Goal: Check status: Check status

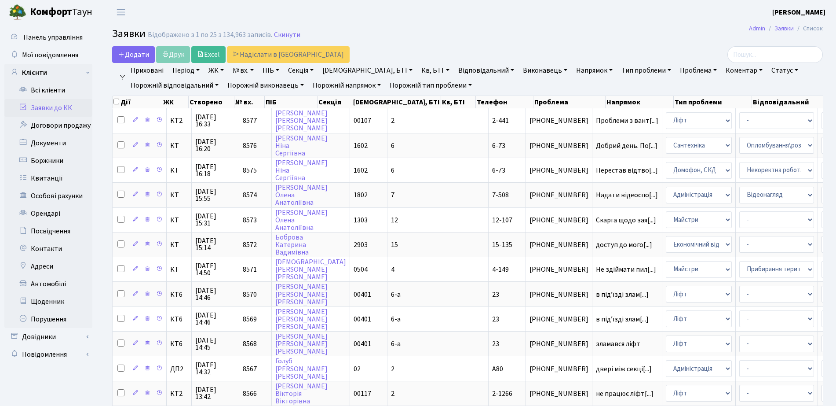
select select "25"
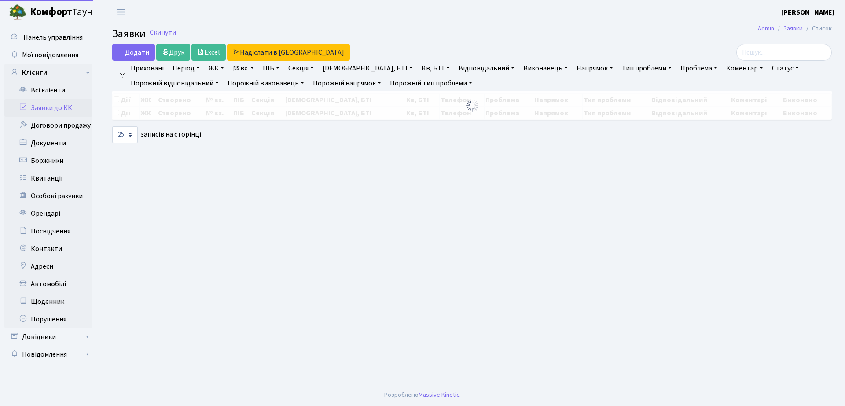
select select "25"
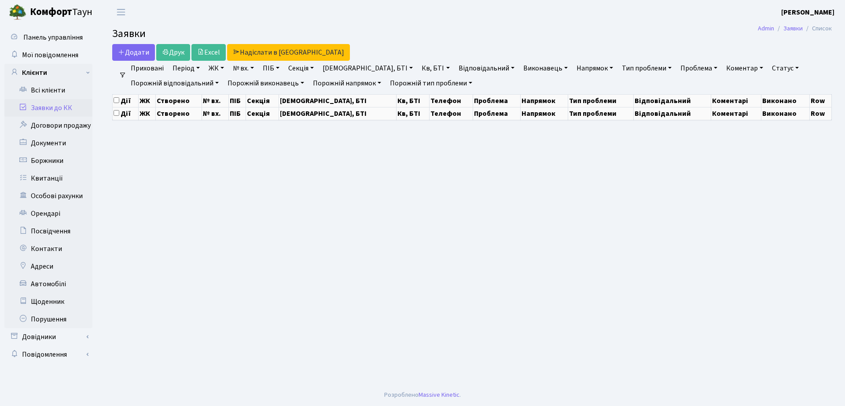
select select "25"
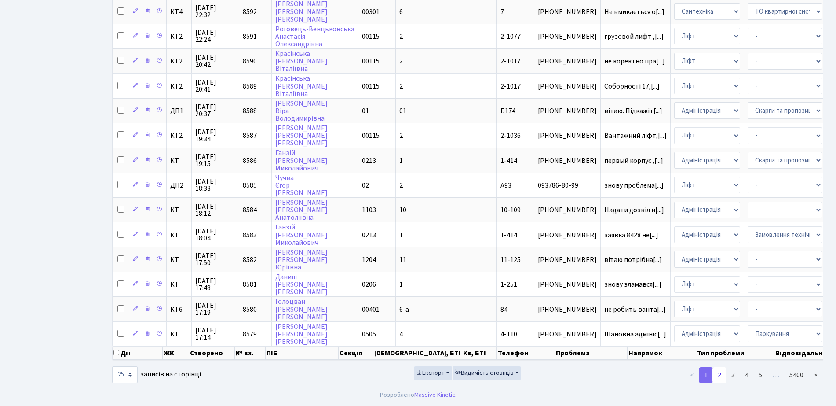
click at [720, 374] on link "2" at bounding box center [720, 375] width 14 height 16
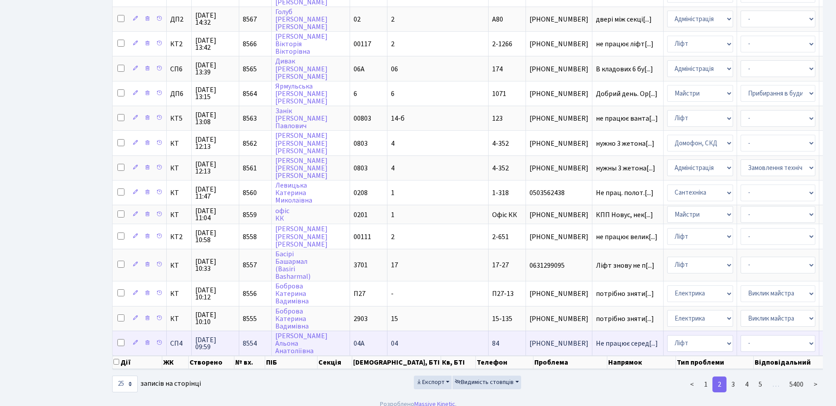
scroll to position [392, 0]
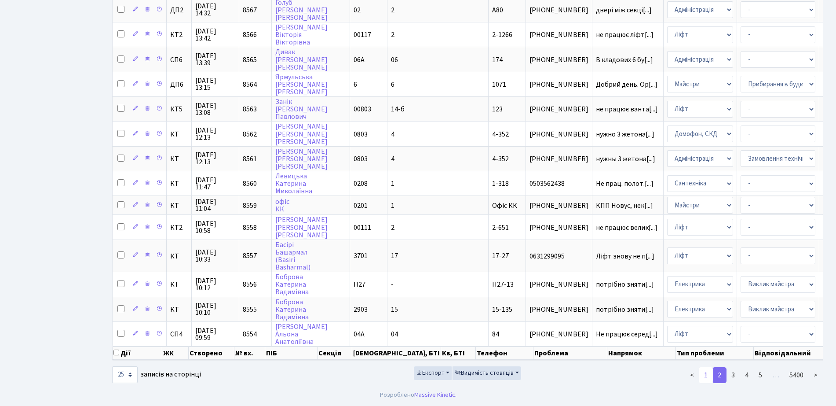
click at [712, 381] on link "1" at bounding box center [706, 375] width 14 height 16
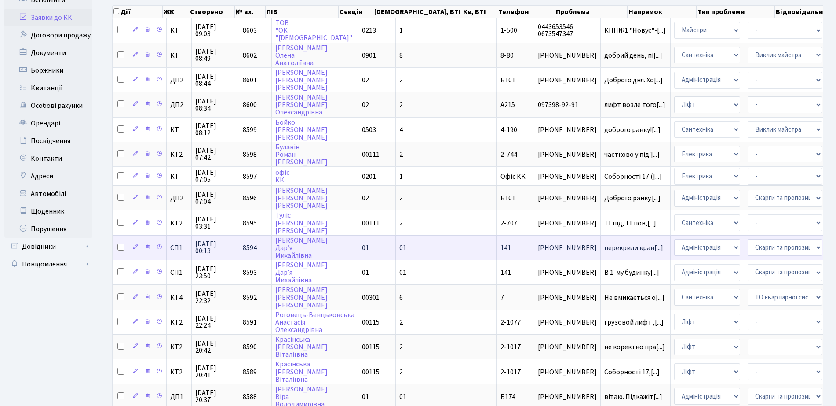
scroll to position [0, 0]
